Goal: Obtain resource: Obtain resource

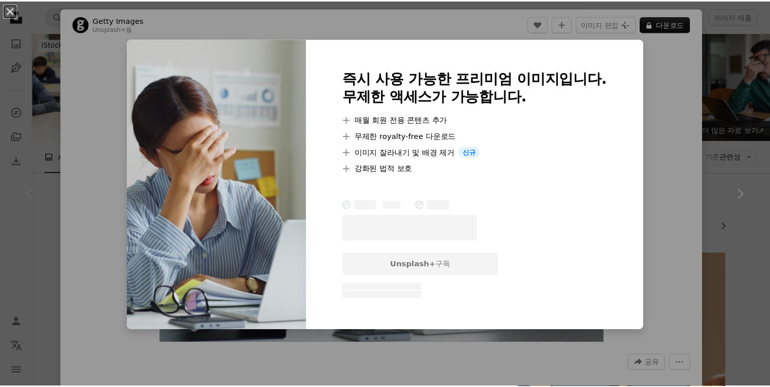
scroll to position [162, 0]
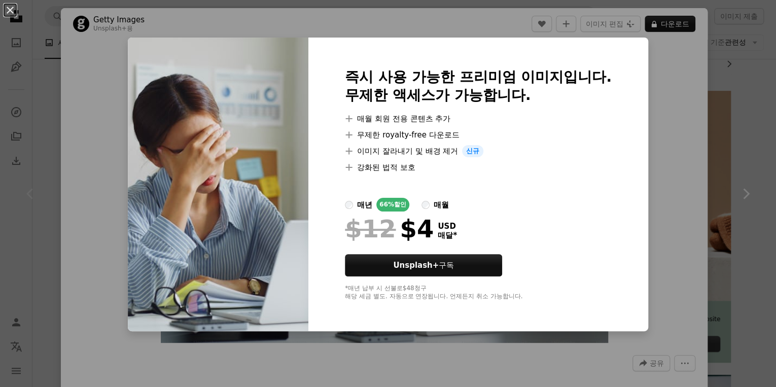
click at [668, 54] on div "An X shape 즉시 사용 가능한 프리미엄 이미지입니다. 무제한 액세스가 가능합니다. A plus sign 매월 회원 전용 콘텐츠 추가 A…" at bounding box center [388, 193] width 776 height 387
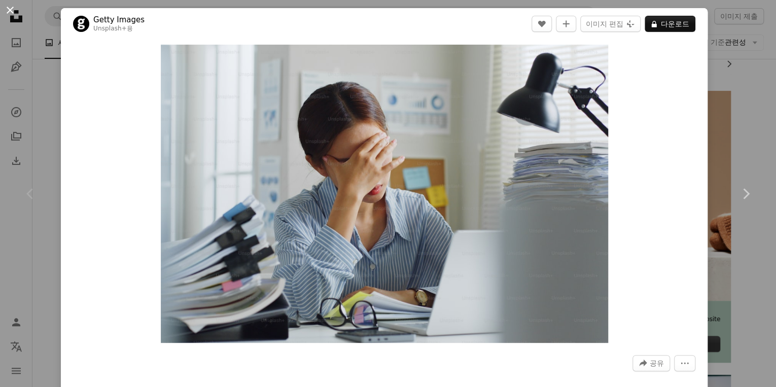
click at [6, 10] on button "An X shape" at bounding box center [10, 10] width 12 height 12
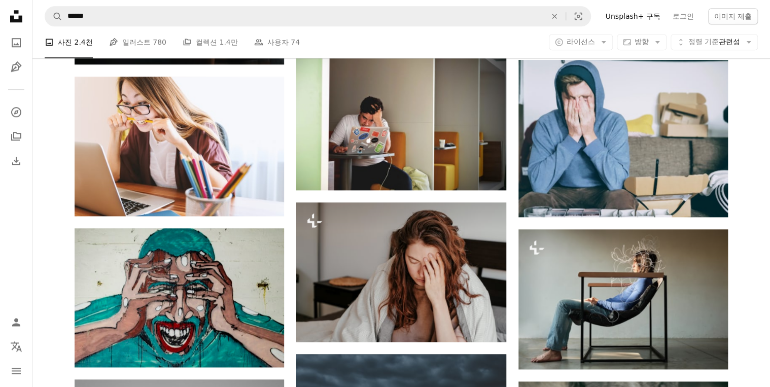
scroll to position [487, 0]
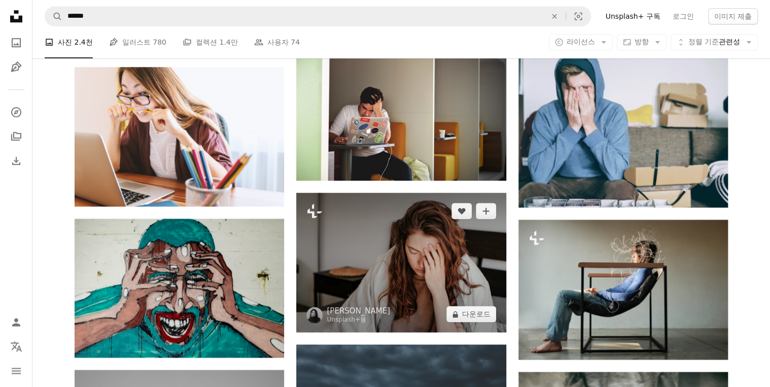
click at [460, 244] on img at bounding box center [400, 262] width 209 height 139
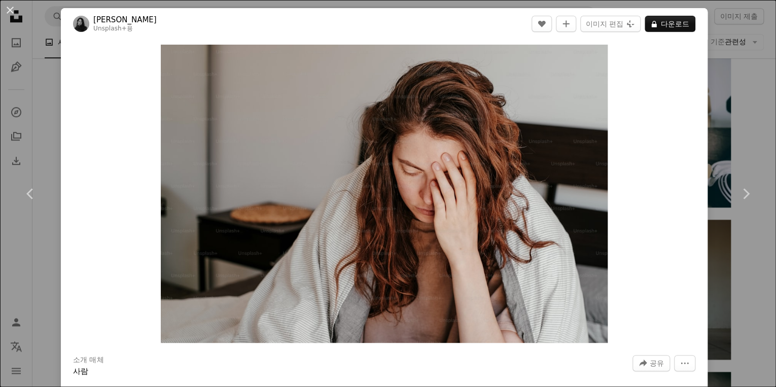
click at [714, 140] on div "An X shape Chevron left Chevron right [PERSON_NAME] Unsplash+ 용 A heart A plus …" at bounding box center [388, 193] width 776 height 387
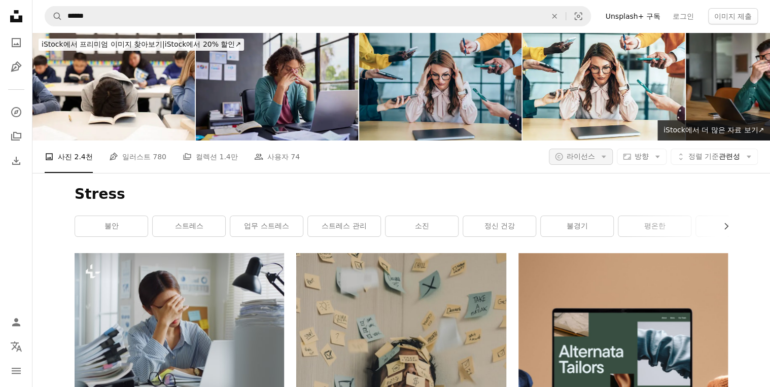
click at [592, 151] on button "A copyright icon © 라이선스 Arrow down" at bounding box center [581, 157] width 64 height 16
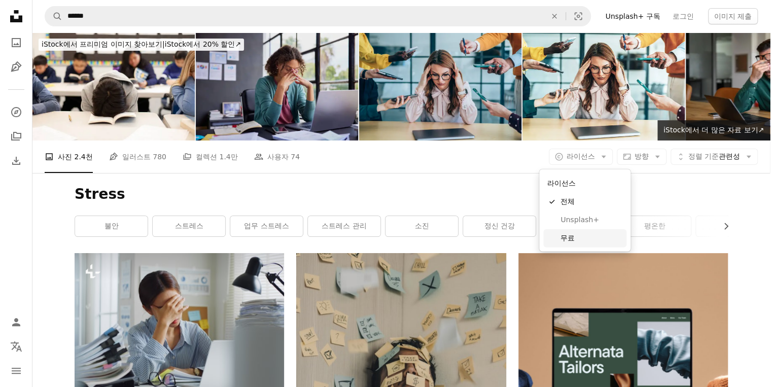
click at [568, 242] on span "무료" at bounding box center [591, 238] width 62 height 10
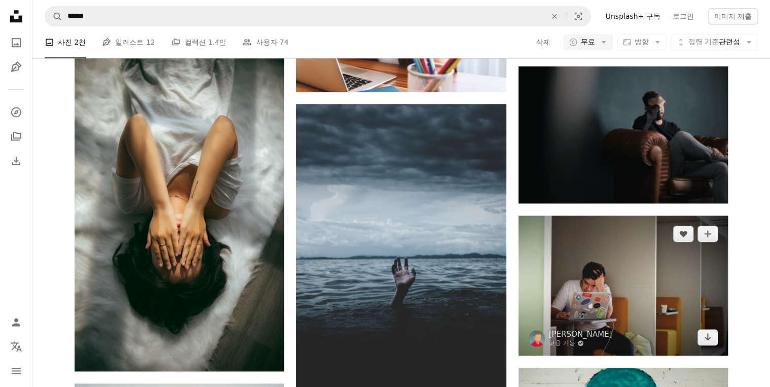
scroll to position [365, 0]
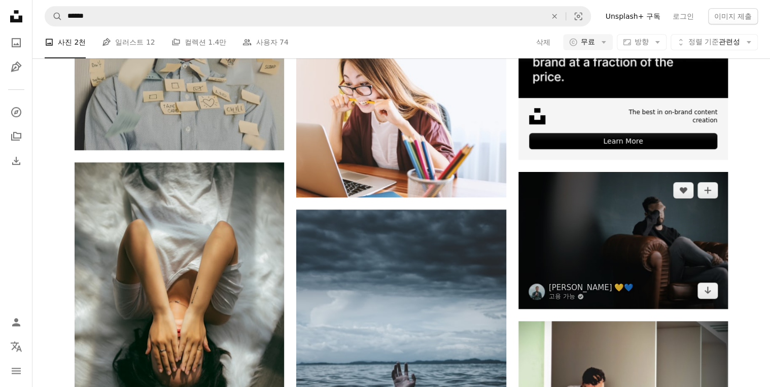
click at [548, 225] on img at bounding box center [622, 240] width 209 height 137
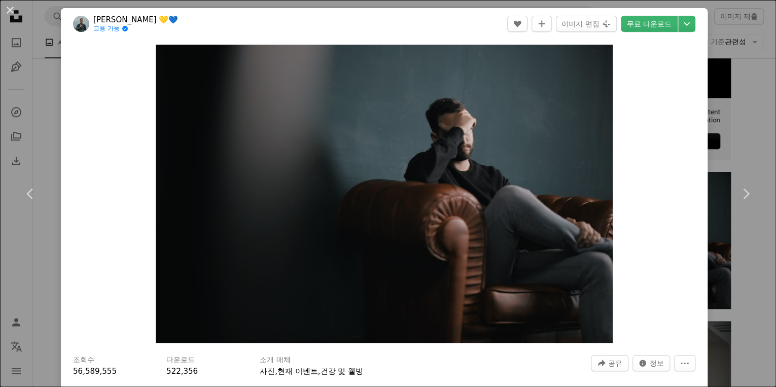
click at [738, 68] on div "An X shape Chevron left Chevron right Nik Shuliahin 💛💙 고용 가능 A checkmark inside…" at bounding box center [388, 193] width 776 height 387
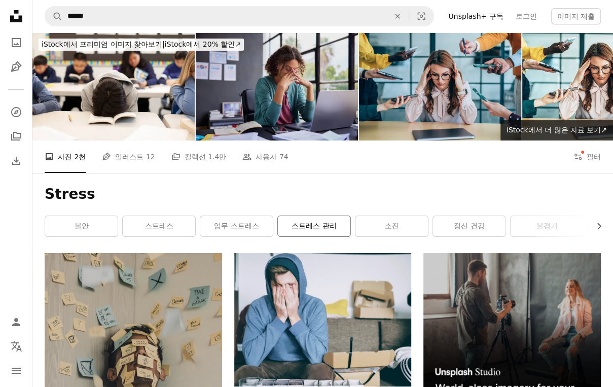
click at [324, 230] on link "스트레스 관리" at bounding box center [314, 226] width 73 height 20
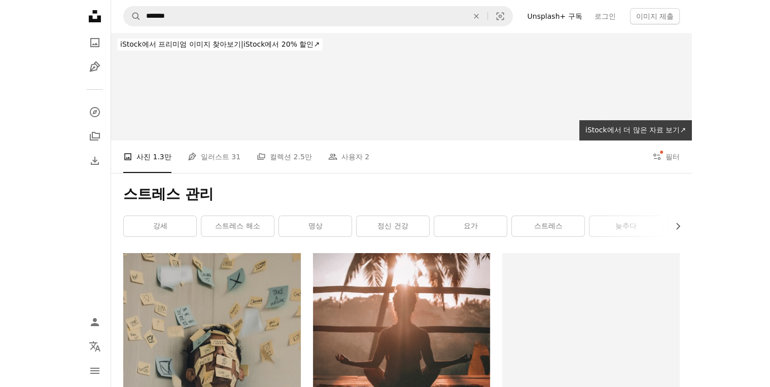
scroll to position [162, 0]
